Goal: Information Seeking & Learning: Learn about a topic

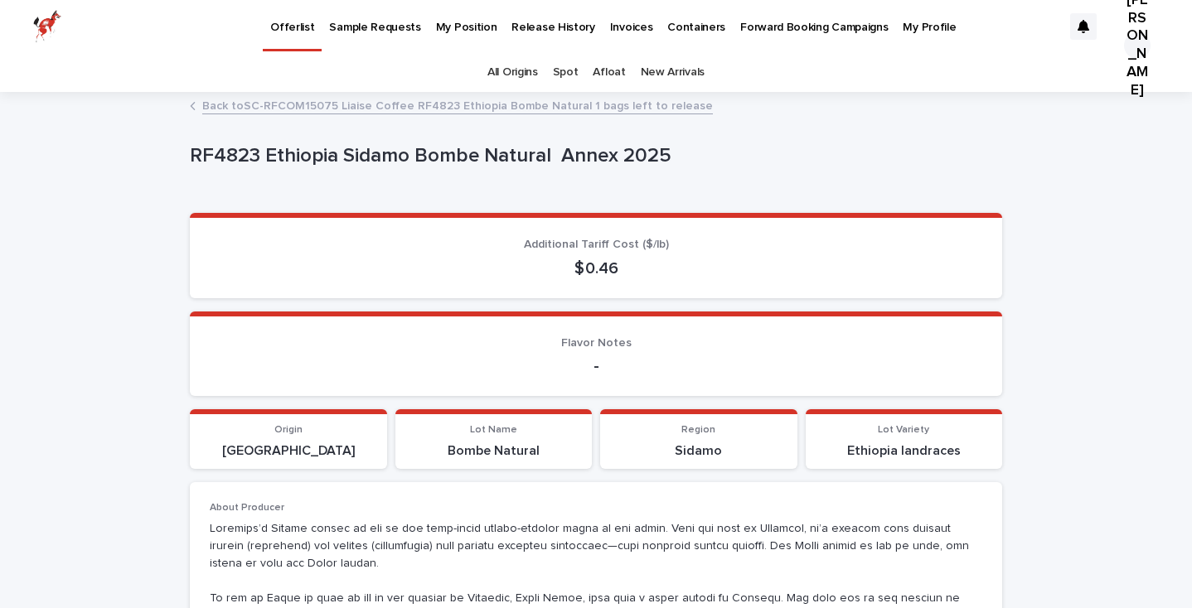
click at [206, 99] on link "Back to SC-RFCOM15075 Liaise Coffee RF4823 Ethiopia Bombe Natural 1 bags left t…" at bounding box center [457, 104] width 511 height 19
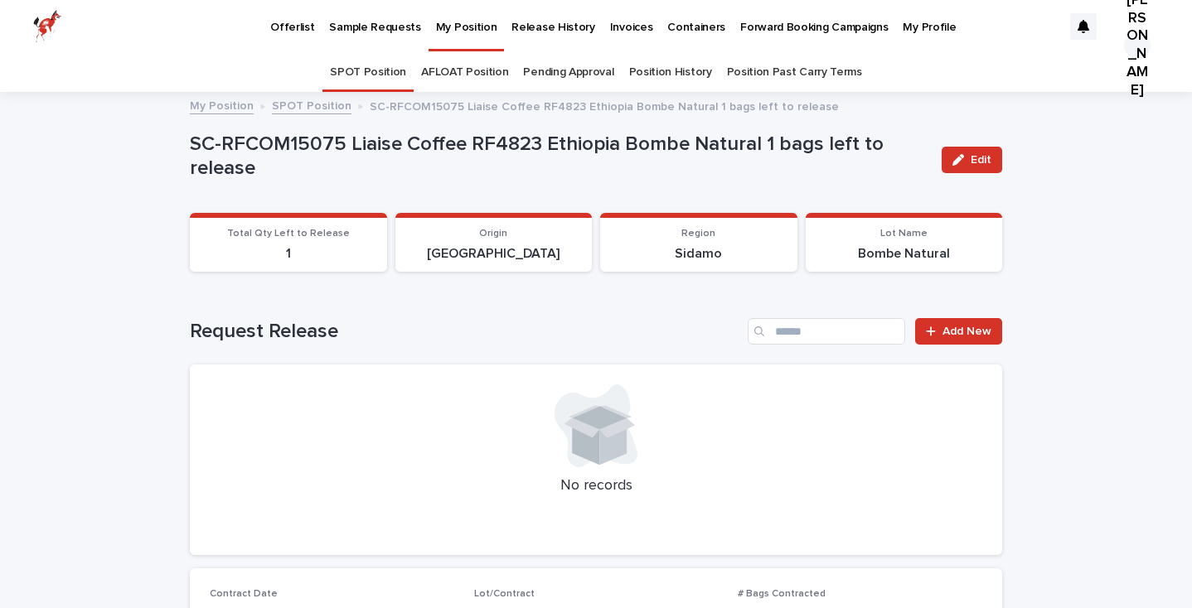
click at [326, 109] on link "SPOT Position" at bounding box center [312, 104] width 80 height 19
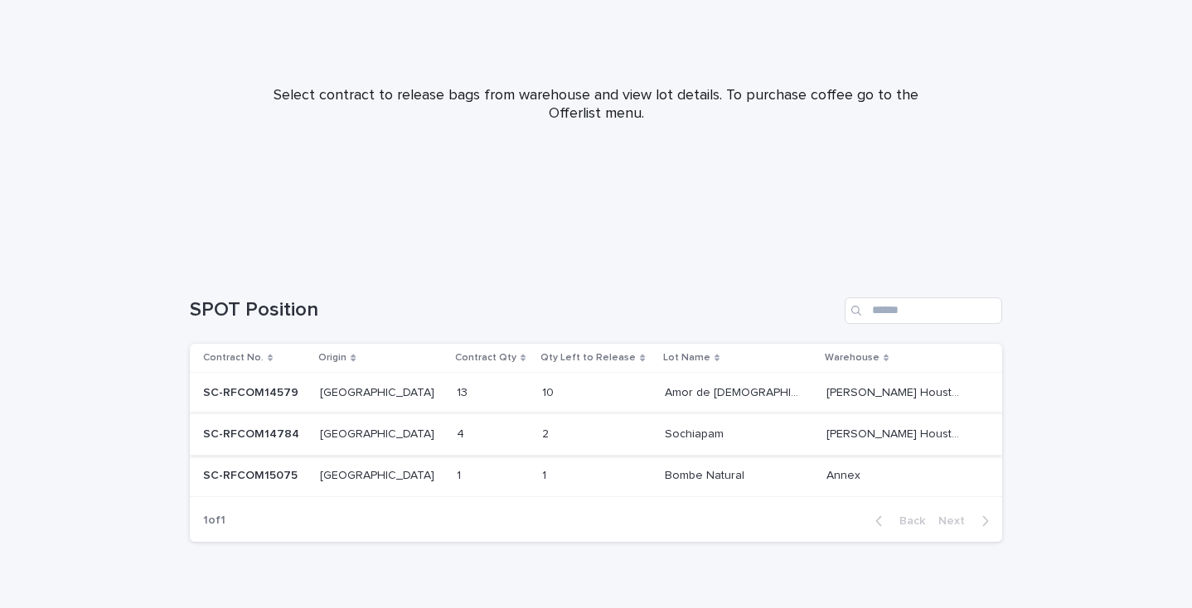
scroll to position [186, 0]
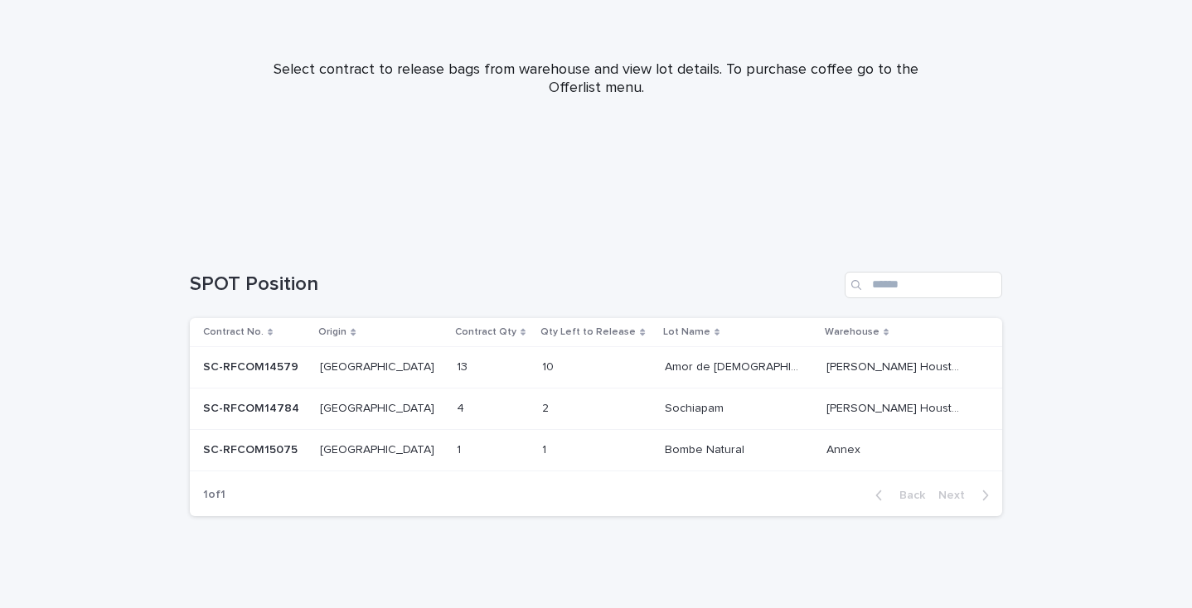
click at [388, 409] on p "[GEOGRAPHIC_DATA]" at bounding box center [379, 407] width 118 height 17
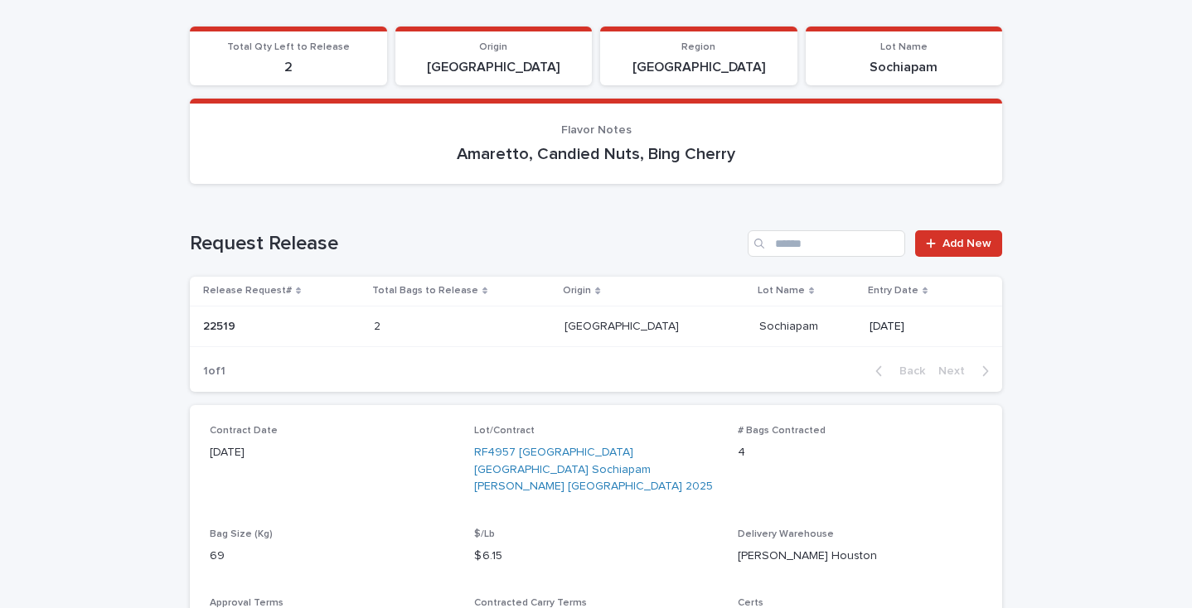
scroll to position [192, 0]
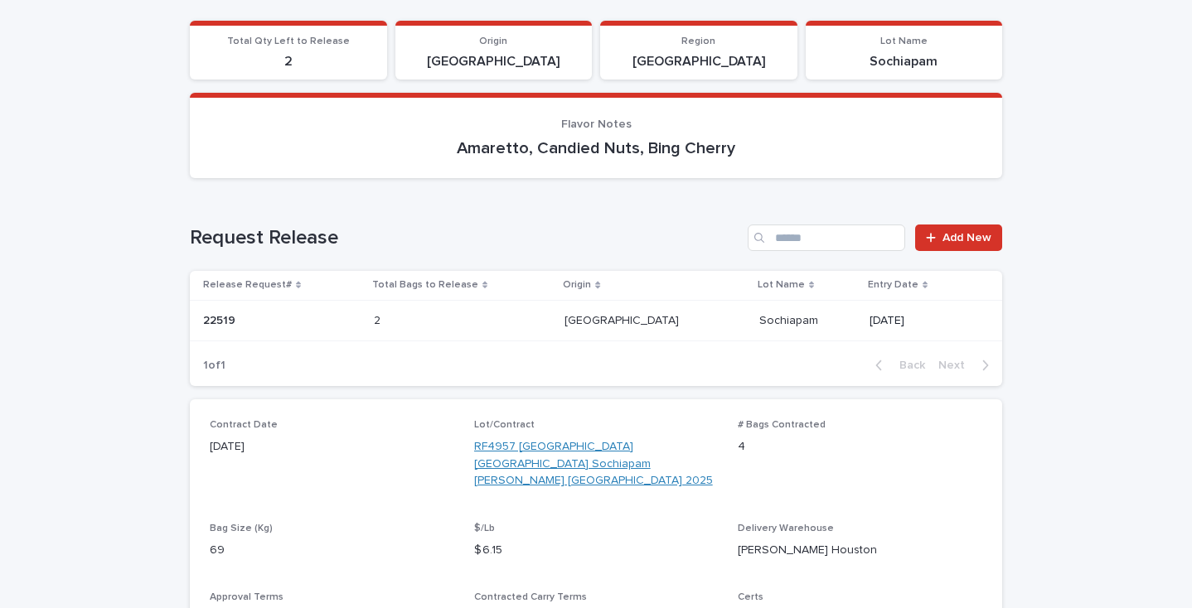
click at [589, 453] on link "RF4957 [GEOGRAPHIC_DATA] [GEOGRAPHIC_DATA] Sochiapam [PERSON_NAME] [GEOGRAPHIC_…" at bounding box center [596, 463] width 244 height 51
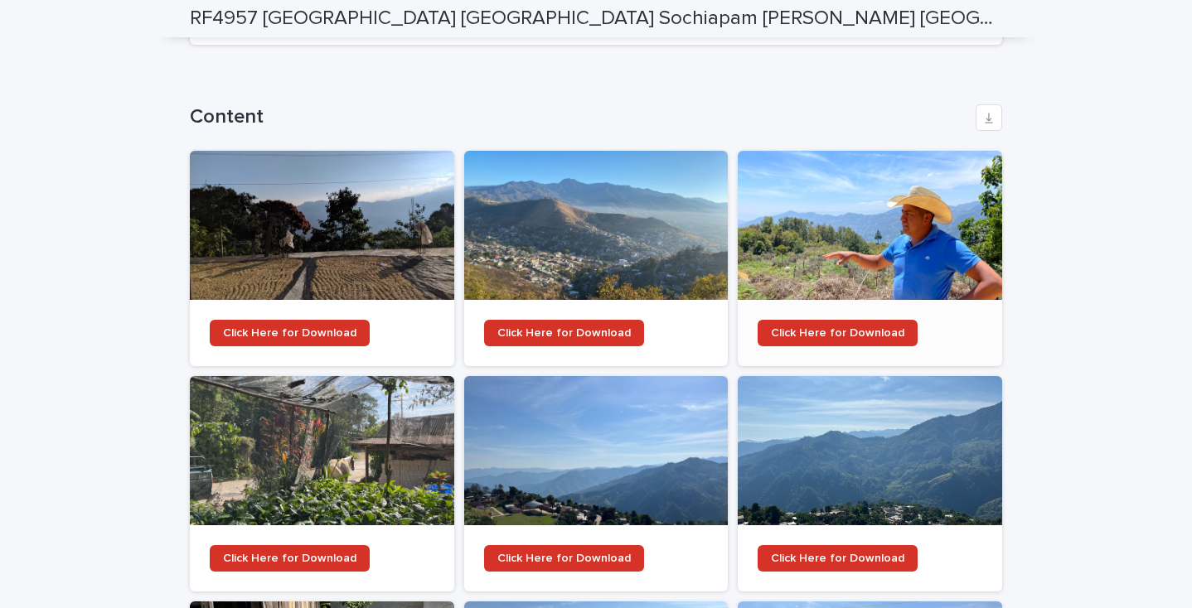
scroll to position [1402, 0]
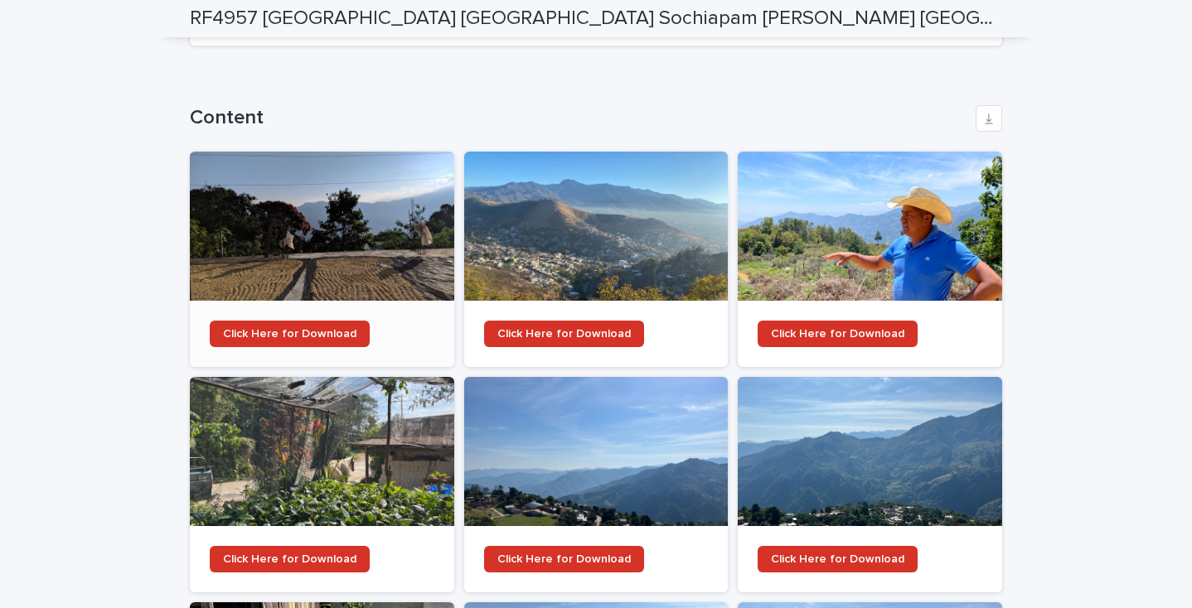
click at [376, 222] on div at bounding box center [322, 226] width 264 height 149
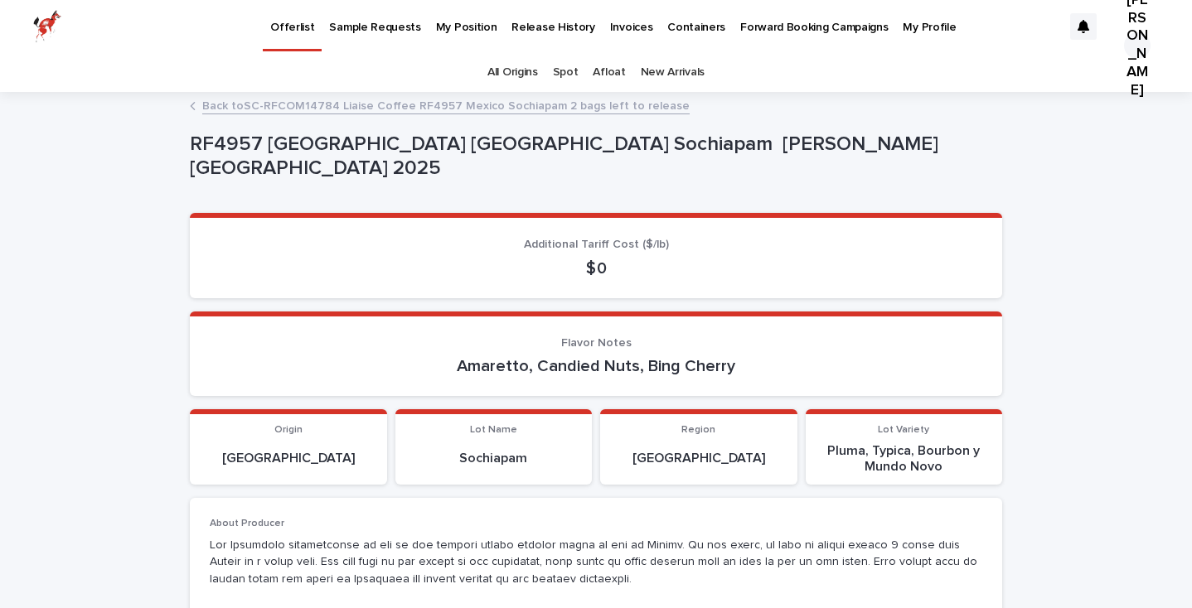
click at [520, 103] on link "Back to SC-RFCOM14784 Liaise Coffee RF4957 Mexico Sochiapam 2 bags left to rele…" at bounding box center [445, 104] width 487 height 19
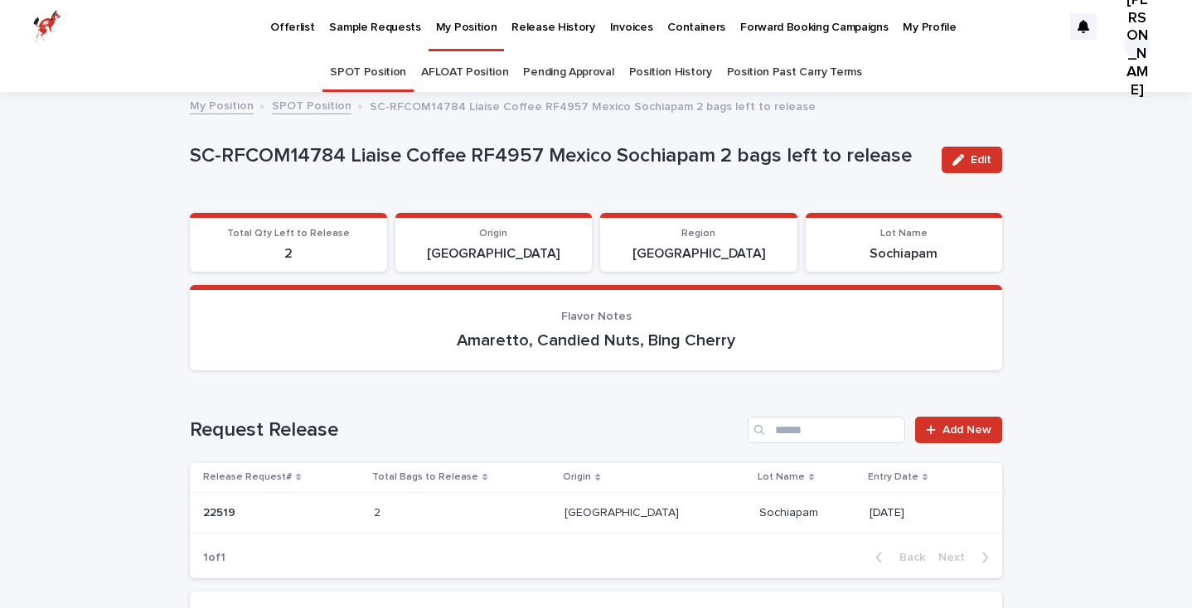
click at [379, 12] on p "Sample Requests" at bounding box center [374, 17] width 91 height 35
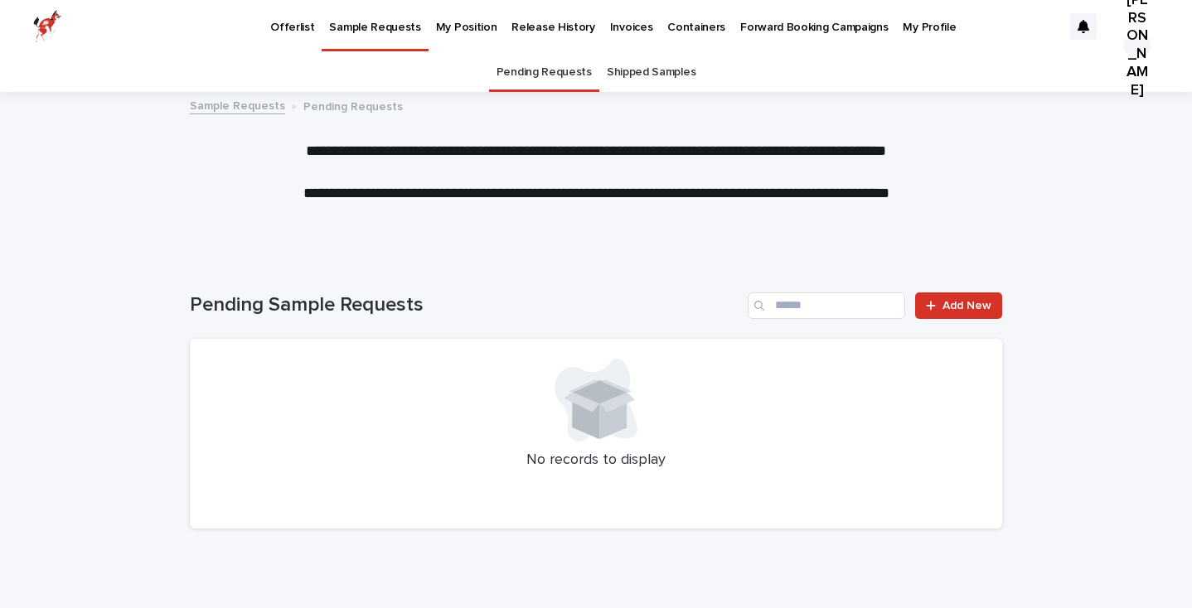
click at [438, 37] on link "My Position" at bounding box center [466, 25] width 76 height 51
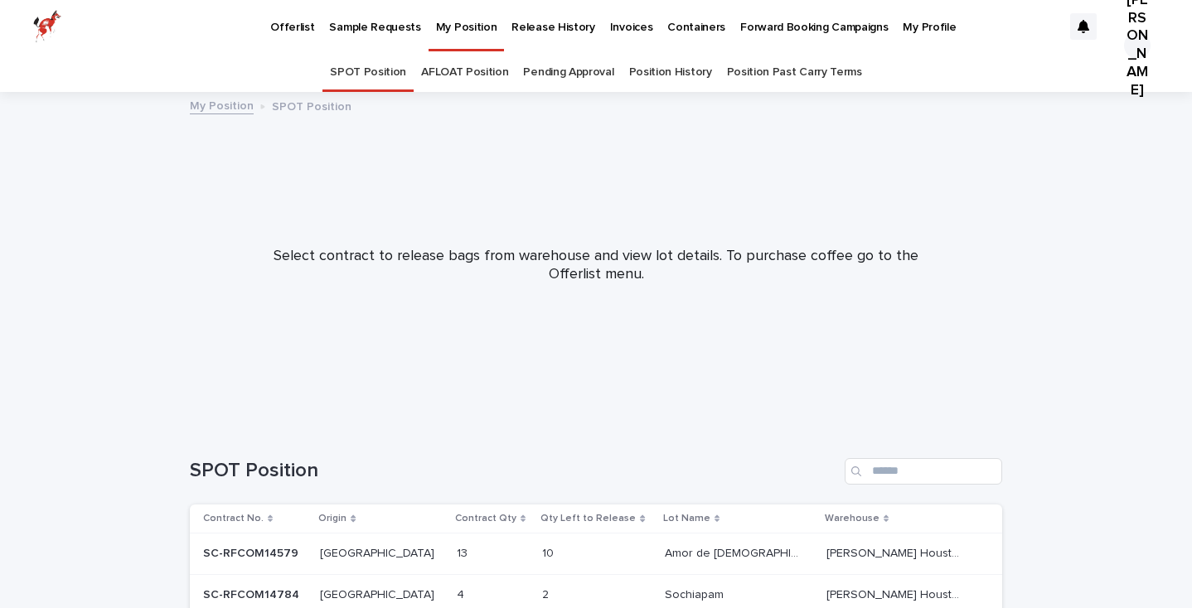
scroll to position [190, 0]
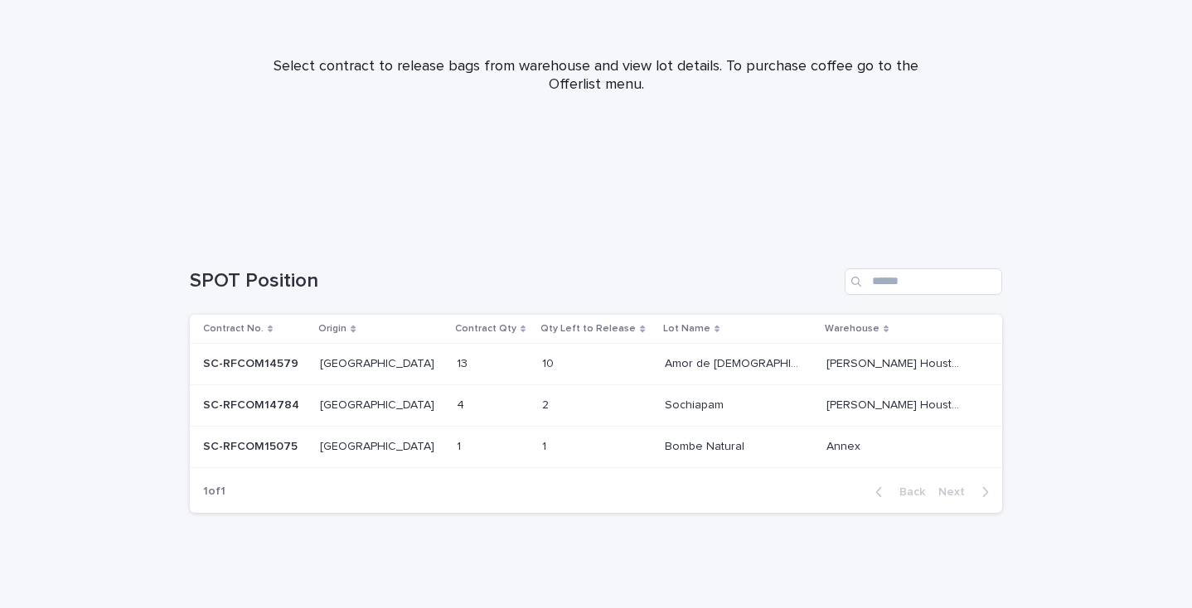
click at [305, 354] on div "SC-RFCOM14579 SC-RFCOM14579" at bounding box center [255, 364] width 104 height 27
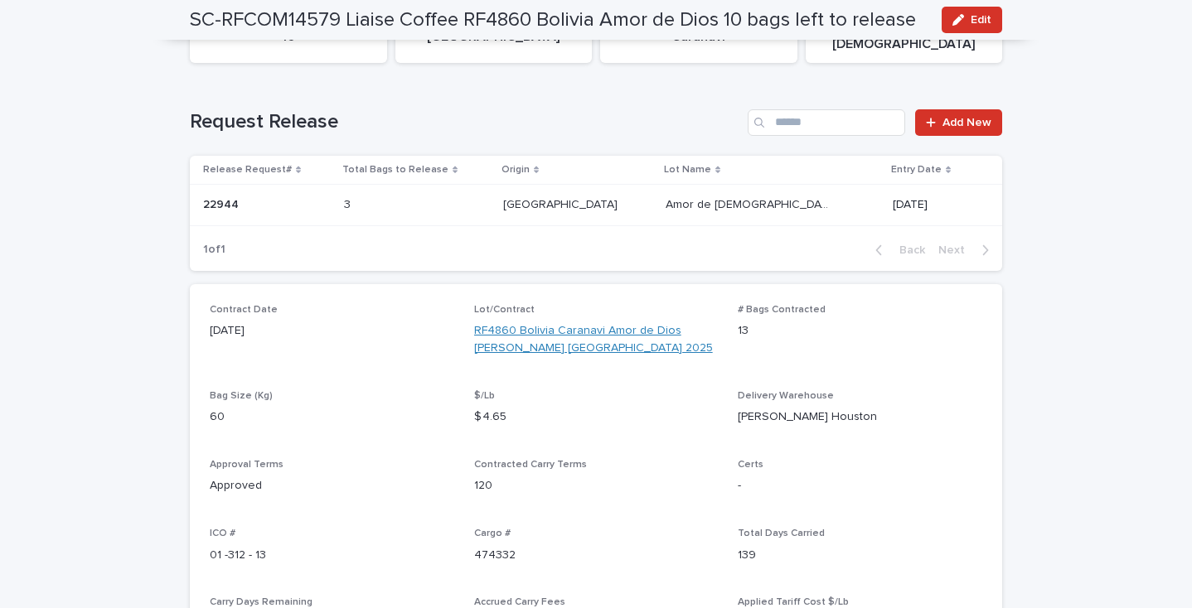
scroll to position [229, 0]
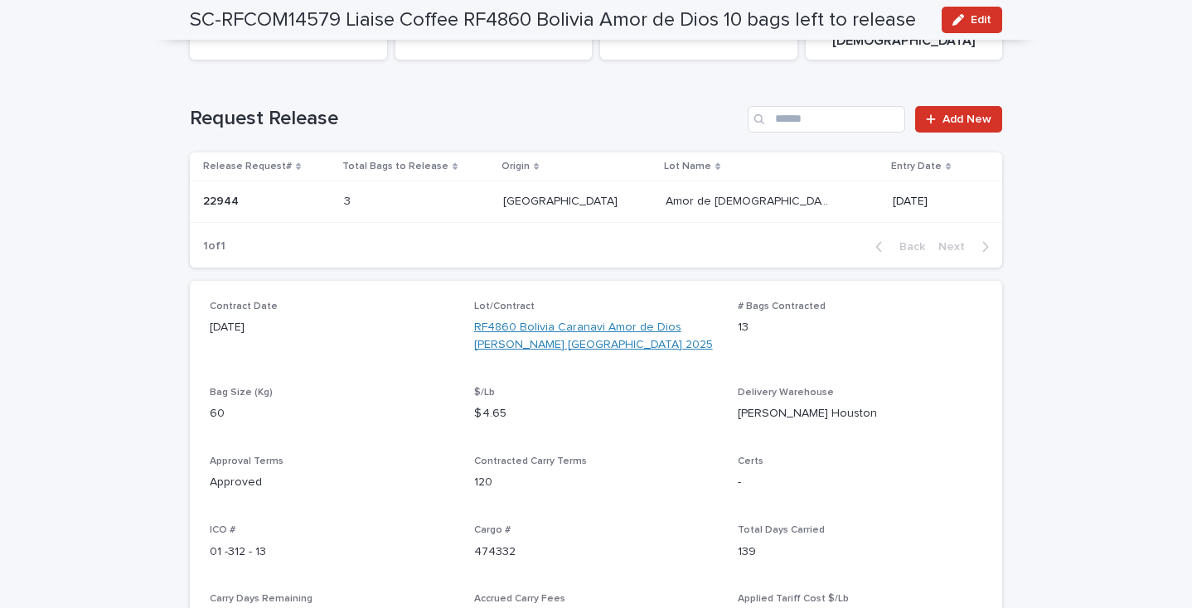
click at [537, 319] on link "RF4860 Bolivia Caranavi Amor de Dios [PERSON_NAME] [GEOGRAPHIC_DATA] 2025" at bounding box center [596, 336] width 244 height 35
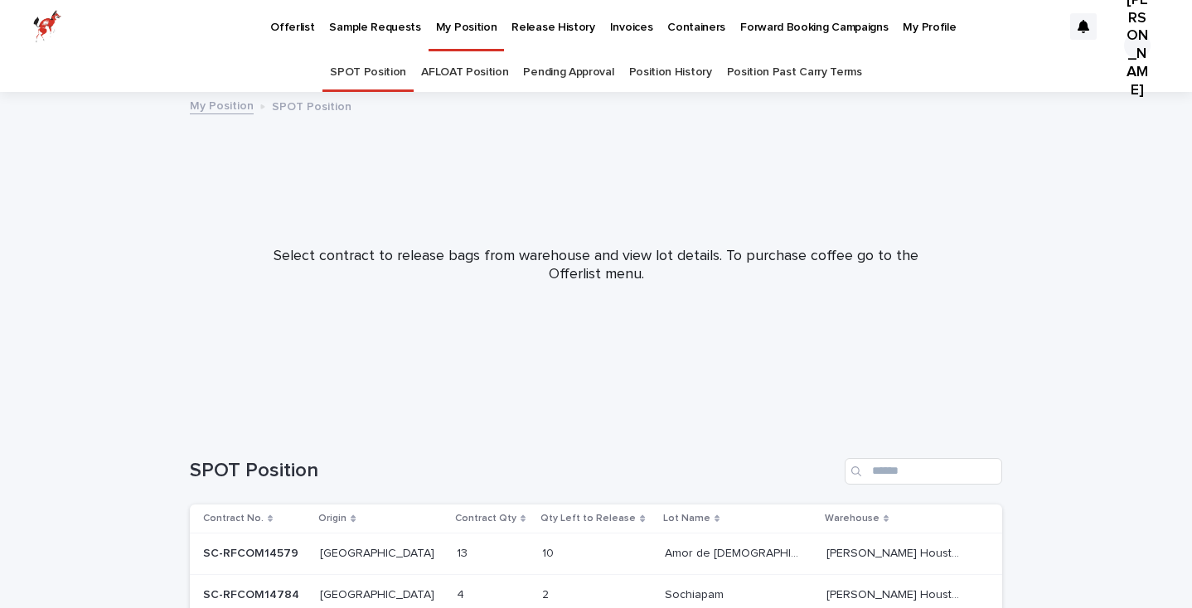
click at [303, 32] on p "Offerlist" at bounding box center [292, 17] width 44 height 35
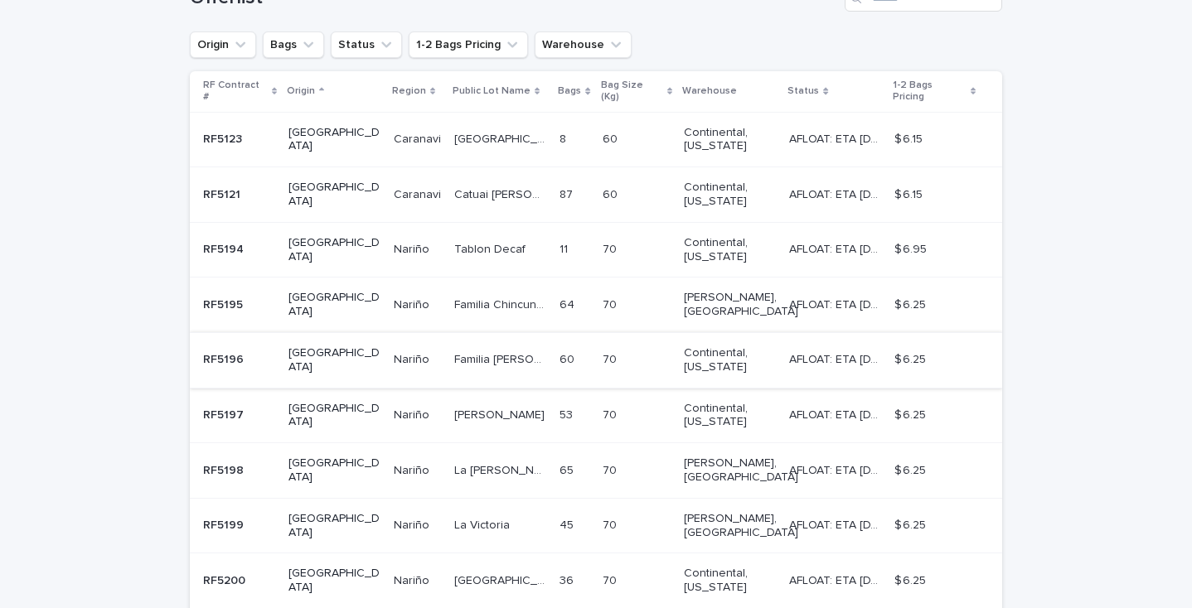
scroll to position [451, 0]
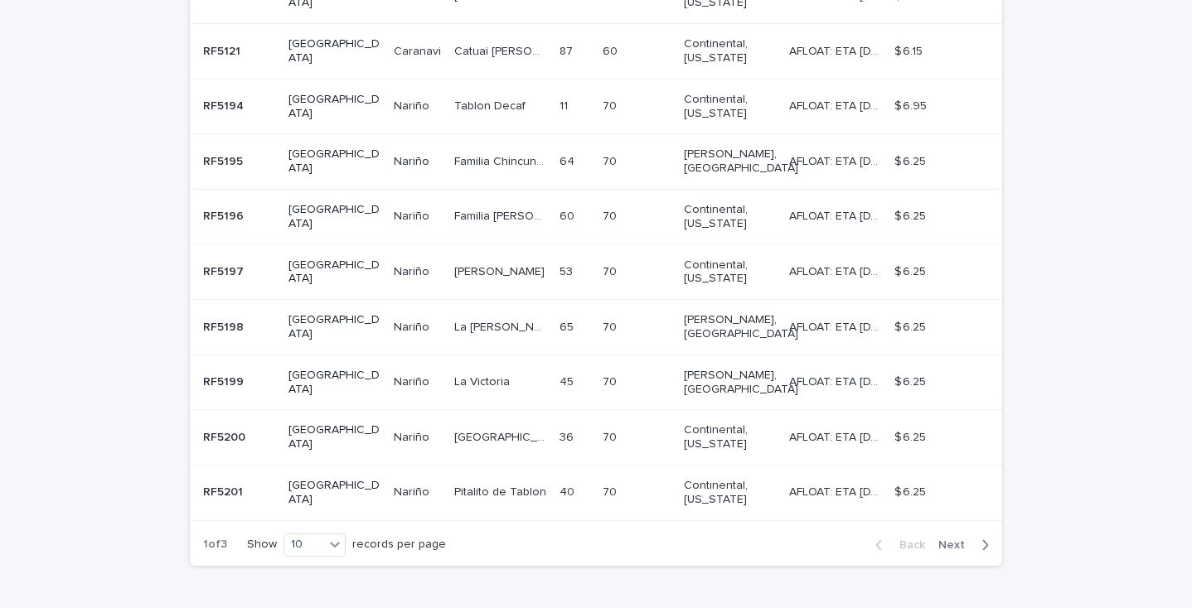
click at [976, 525] on div "Back Next" at bounding box center [932, 545] width 140 height 41
click at [975, 538] on div "button" at bounding box center [982, 545] width 14 height 15
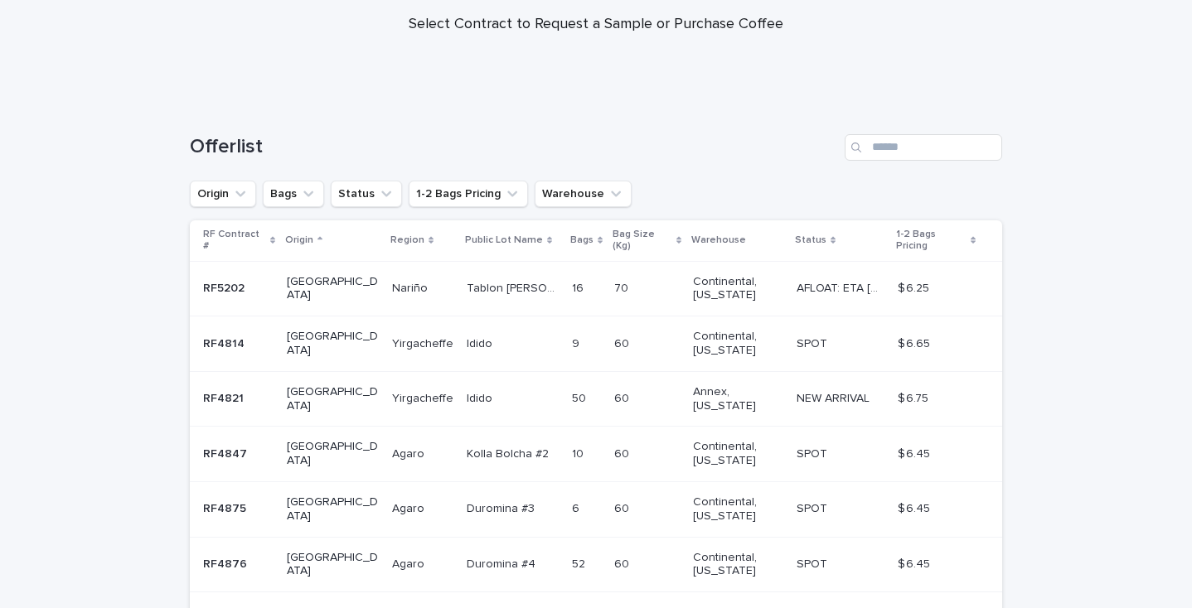
scroll to position [465, 0]
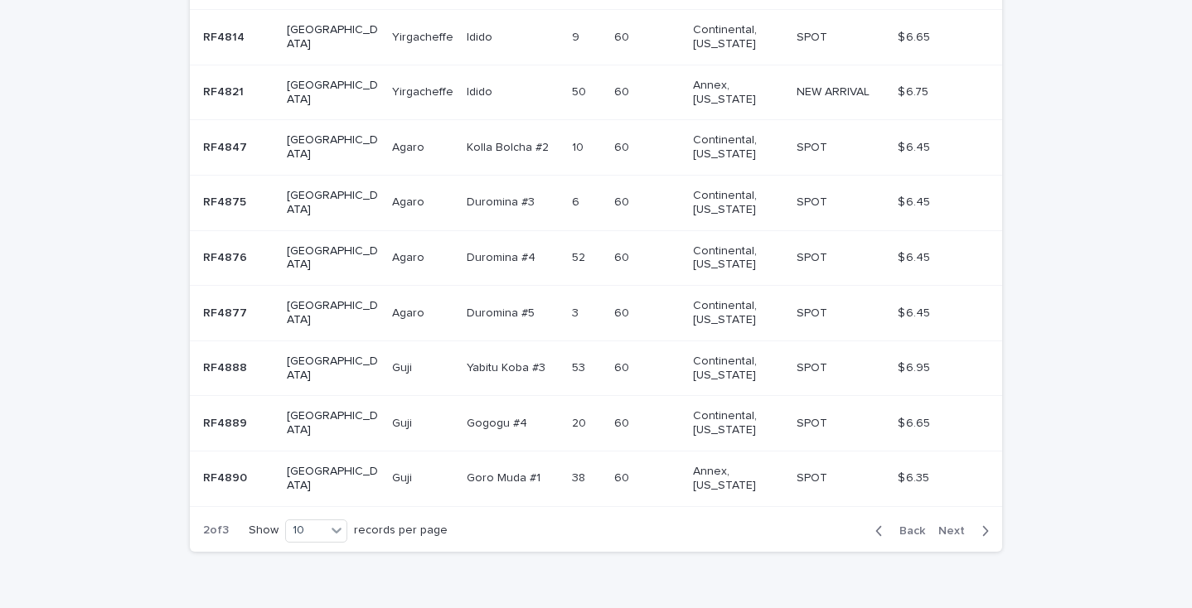
click at [983, 525] on icon "button" at bounding box center [986, 530] width 6 height 10
